Goal: Task Accomplishment & Management: Manage account settings

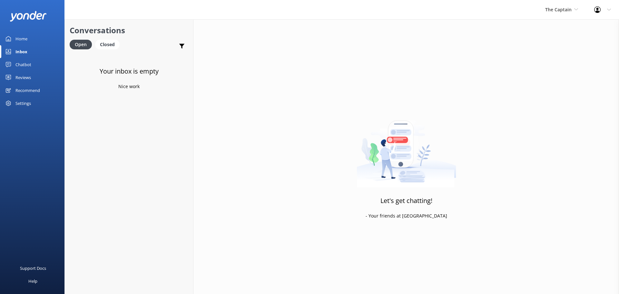
click at [555, 5] on div "The Captain De Palm Island Aruba's Activities Expert The Captain" at bounding box center [561, 9] width 49 height 19
click at [552, 21] on link "De [GEOGRAPHIC_DATA]" at bounding box center [569, 26] width 64 height 15
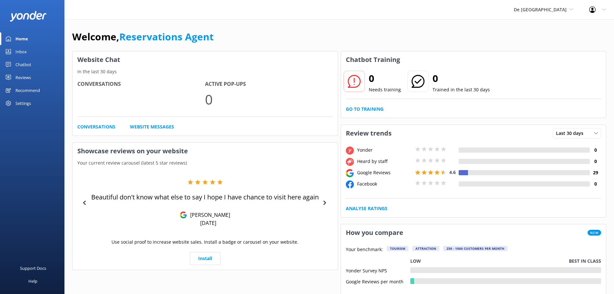
click at [30, 52] on link "Inbox" at bounding box center [32, 51] width 64 height 13
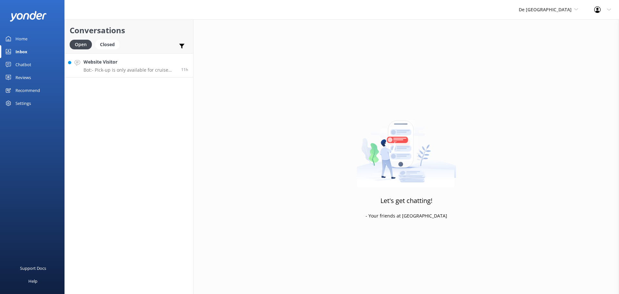
click at [143, 69] on p "Bot: - Pick-up is only available for cruise passengers who purchased their entr…" at bounding box center [130, 70] width 93 height 6
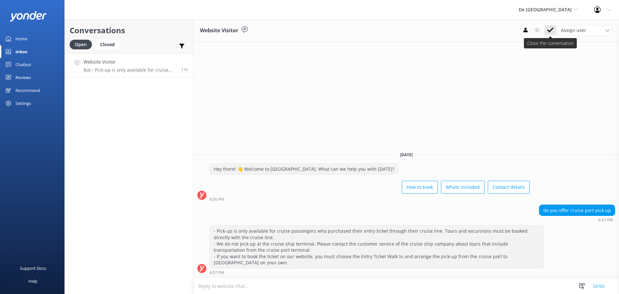
click at [549, 32] on use at bounding box center [550, 29] width 6 height 5
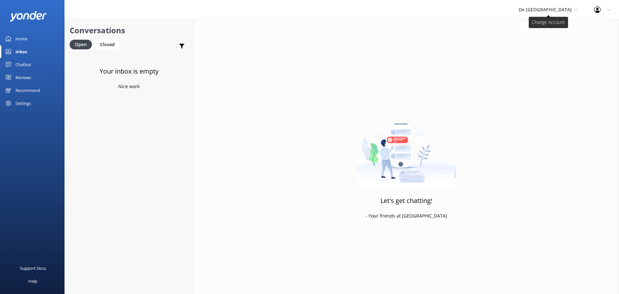
click at [550, 12] on span "De [GEOGRAPHIC_DATA]" at bounding box center [545, 9] width 53 height 6
click at [540, 38] on link "Aruba's Activities Expert" at bounding box center [543, 42] width 64 height 15
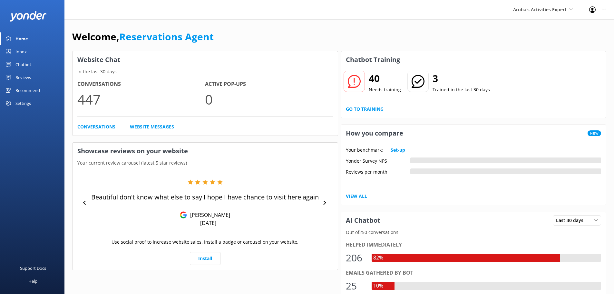
click at [25, 53] on div "Inbox" at bounding box center [20, 51] width 11 height 13
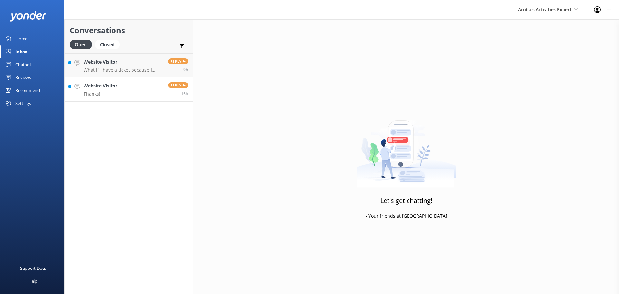
click at [149, 90] on link "Website Visitor Thanks! Reply 15h" at bounding box center [129, 89] width 128 height 24
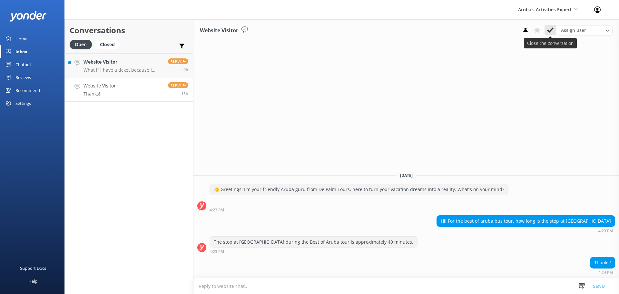
click at [550, 30] on icon at bounding box center [550, 30] width 6 height 6
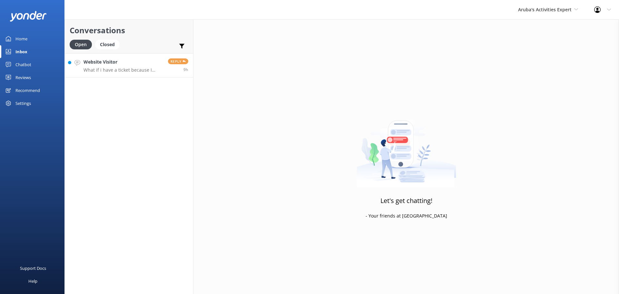
click at [136, 69] on p "What if i have a ticket because I already prepaid" at bounding box center [124, 70] width 80 height 6
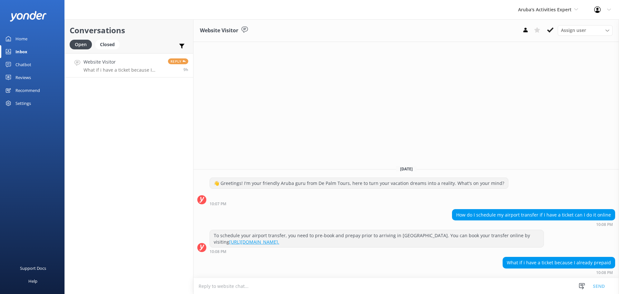
click at [347, 282] on textarea at bounding box center [406, 286] width 426 height 16
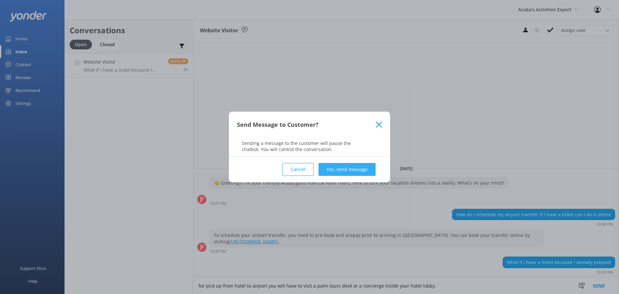
type textarea "for pick up from hotel to airport you will have to visit a palm tours desk or a…"
click at [348, 169] on button "Yes, send message" at bounding box center [347, 169] width 57 height 13
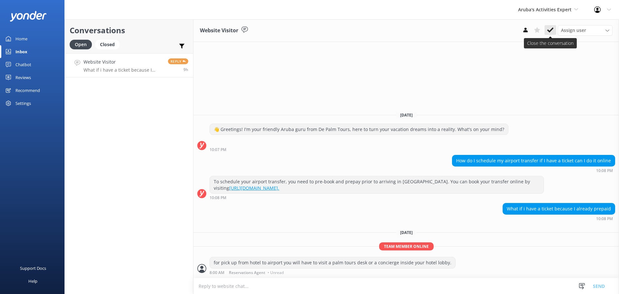
click at [549, 30] on icon at bounding box center [550, 30] width 6 height 6
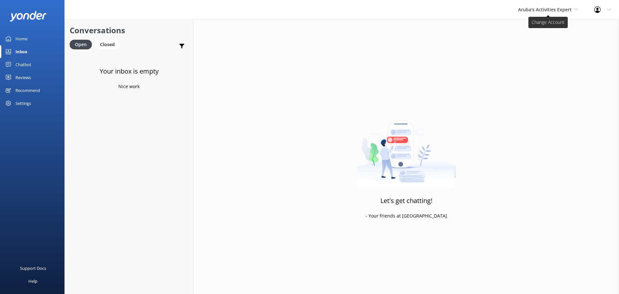
click at [555, 6] on span "Aruba's Activities Expert" at bounding box center [548, 9] width 60 height 7
click at [541, 56] on link "The Captain" at bounding box center [542, 57] width 64 height 15
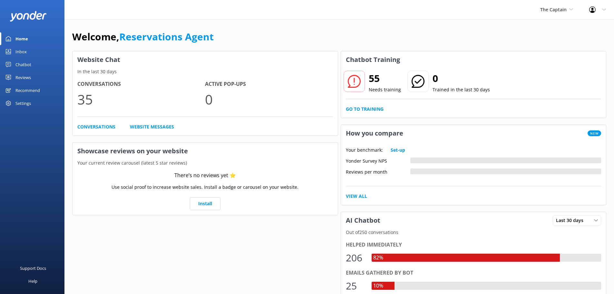
click at [24, 49] on div "Inbox" at bounding box center [20, 51] width 11 height 13
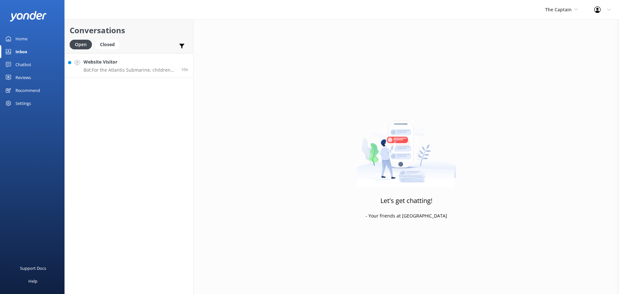
click at [151, 64] on h4 "Website Visitor" at bounding box center [130, 61] width 93 height 7
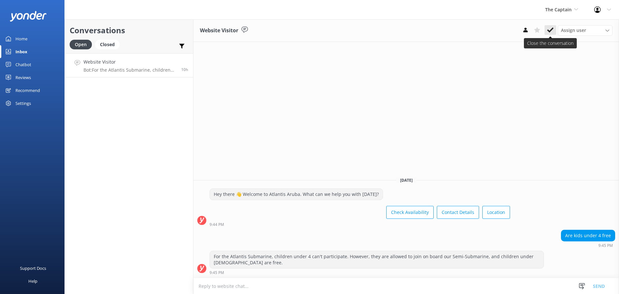
click at [548, 27] on button at bounding box center [551, 30] width 12 height 10
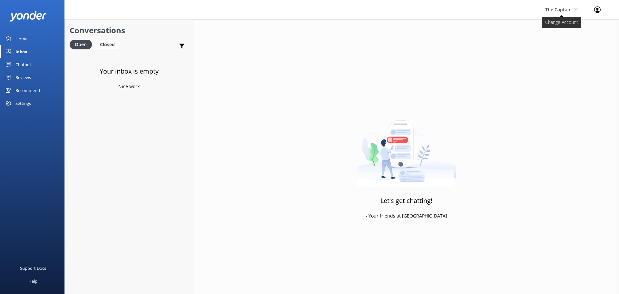
click at [562, 10] on span "The Captain" at bounding box center [558, 9] width 26 height 6
click at [547, 40] on link "Aruba's Activities Expert" at bounding box center [569, 42] width 64 height 15
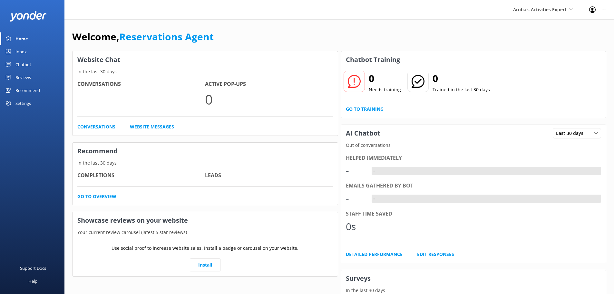
click at [25, 55] on div "Inbox" at bounding box center [20, 51] width 11 height 13
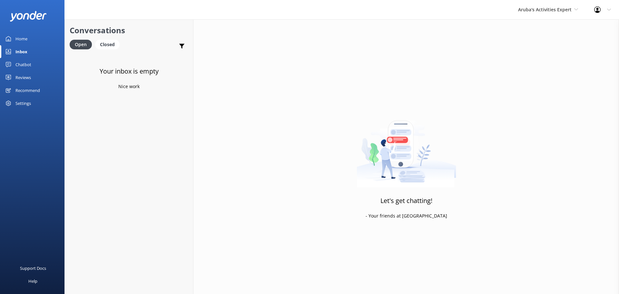
click at [531, 14] on div "Aruba's Activities Expert De Palm Island Aruba's Activities Expert The Captain" at bounding box center [548, 9] width 76 height 19
click at [548, 58] on link "The Captain" at bounding box center [542, 57] width 64 height 15
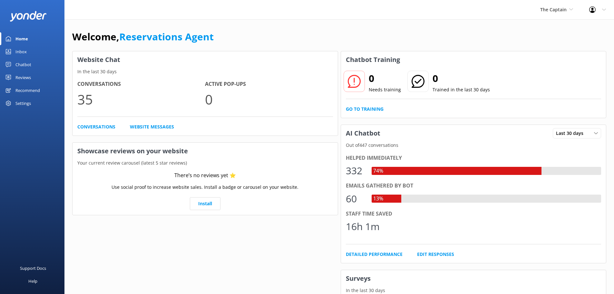
click at [19, 52] on div "Inbox" at bounding box center [20, 51] width 11 height 13
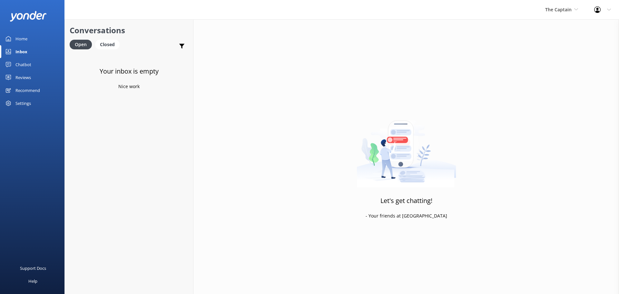
click at [563, 14] on div "The Captain De Palm Island Aruba's Activities Expert The Captain" at bounding box center [561, 9] width 49 height 19
click at [559, 24] on link "De [GEOGRAPHIC_DATA]" at bounding box center [569, 26] width 64 height 15
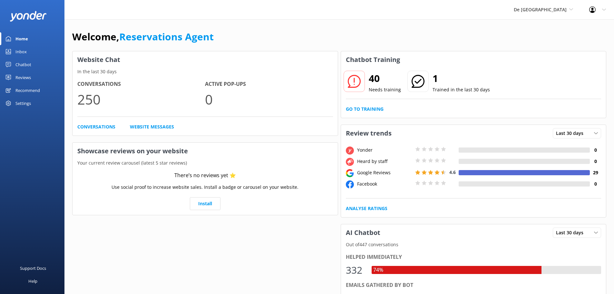
click at [27, 50] on link "Inbox" at bounding box center [32, 51] width 64 height 13
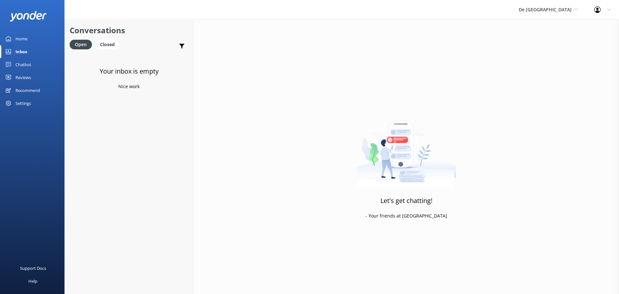
click at [25, 66] on div "Chatbot" at bounding box center [23, 64] width 16 height 13
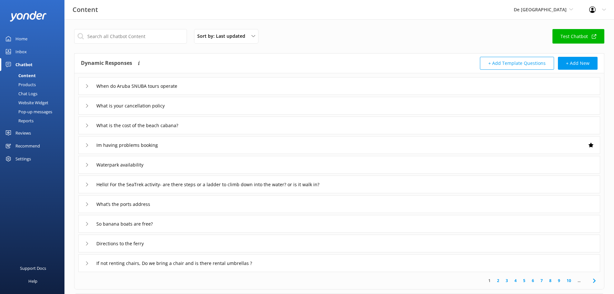
click at [29, 83] on div "Products" at bounding box center [20, 84] width 32 height 9
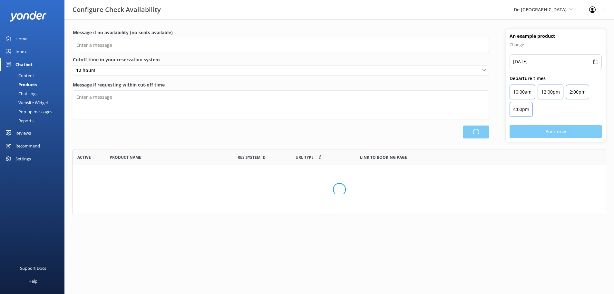
scroll to position [60, 529]
type input "There are no seats available, please check an alternative day"
type textarea "Our online booking system closes {hours} prior to departure. Please contact us …"
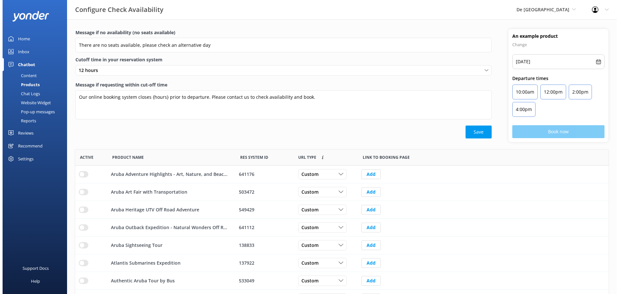
scroll to position [189, 529]
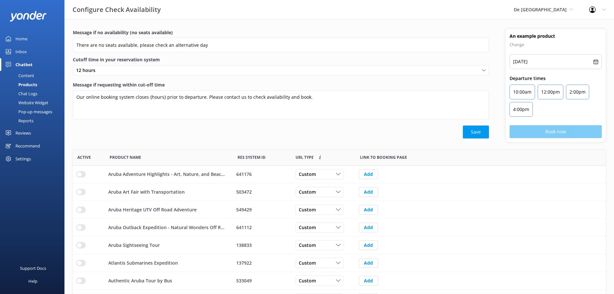
click at [31, 94] on div "Chat Logs" at bounding box center [21, 93] width 34 height 9
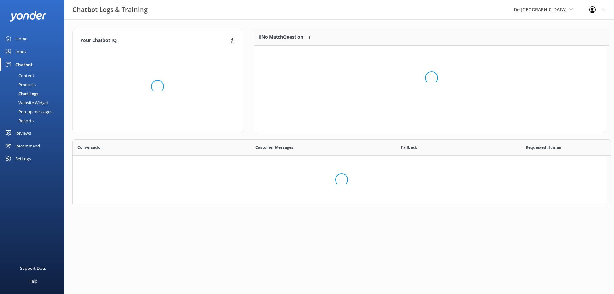
scroll to position [5, 5]
